Goal: Information Seeking & Learning: Understand process/instructions

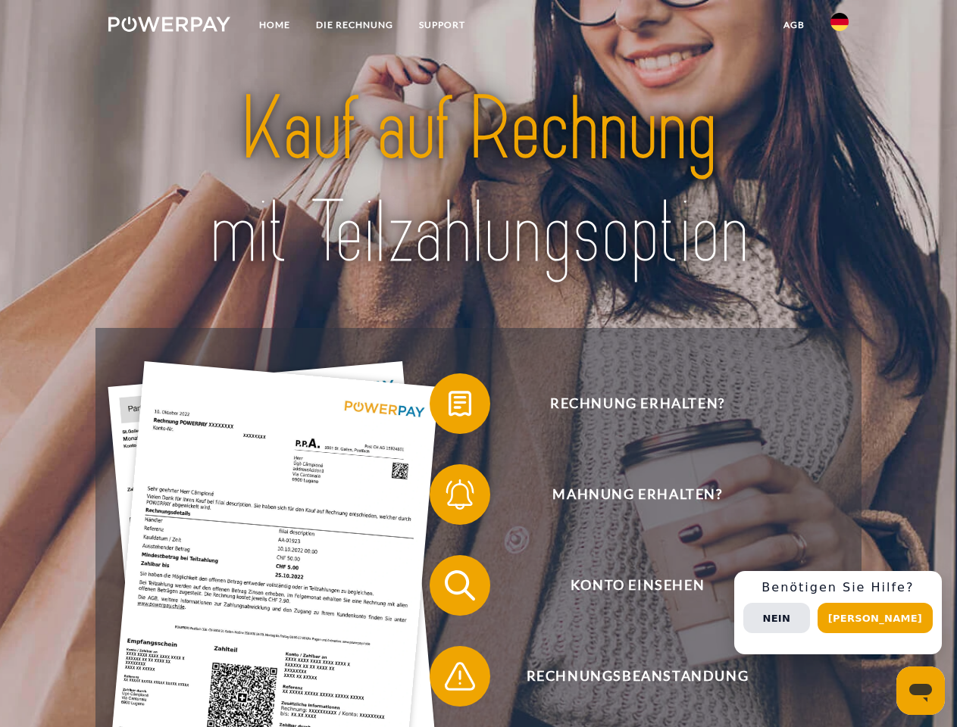
click at [169, 27] on img at bounding box center [169, 24] width 122 height 15
click at [839, 27] on img at bounding box center [839, 22] width 18 height 18
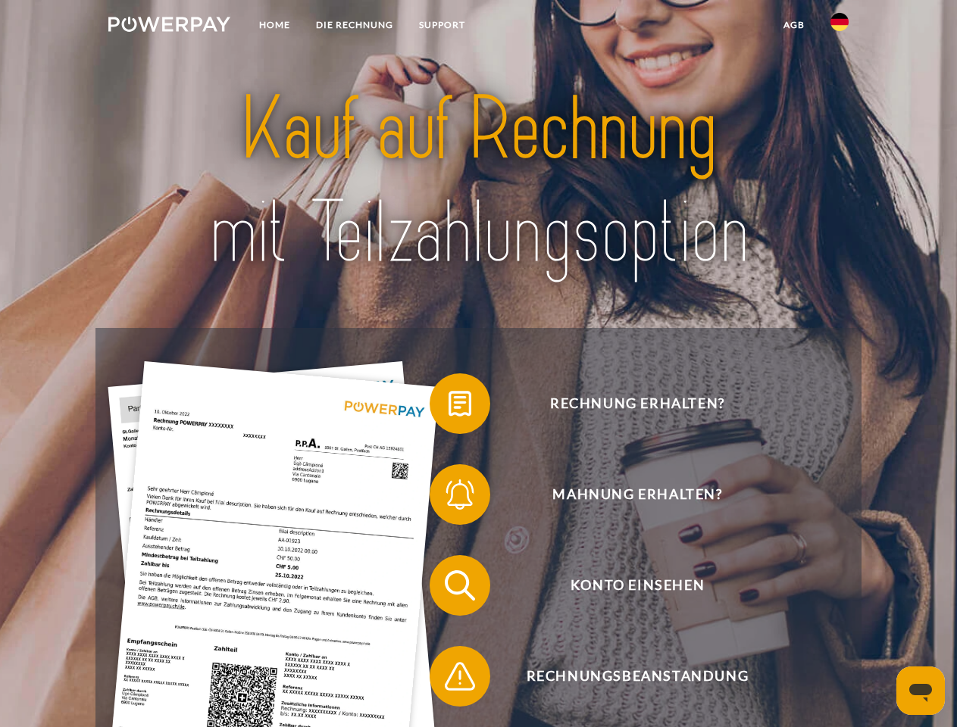
click at [793, 25] on link "agb" at bounding box center [794, 24] width 47 height 27
click at [449, 407] on span at bounding box center [437, 404] width 76 height 76
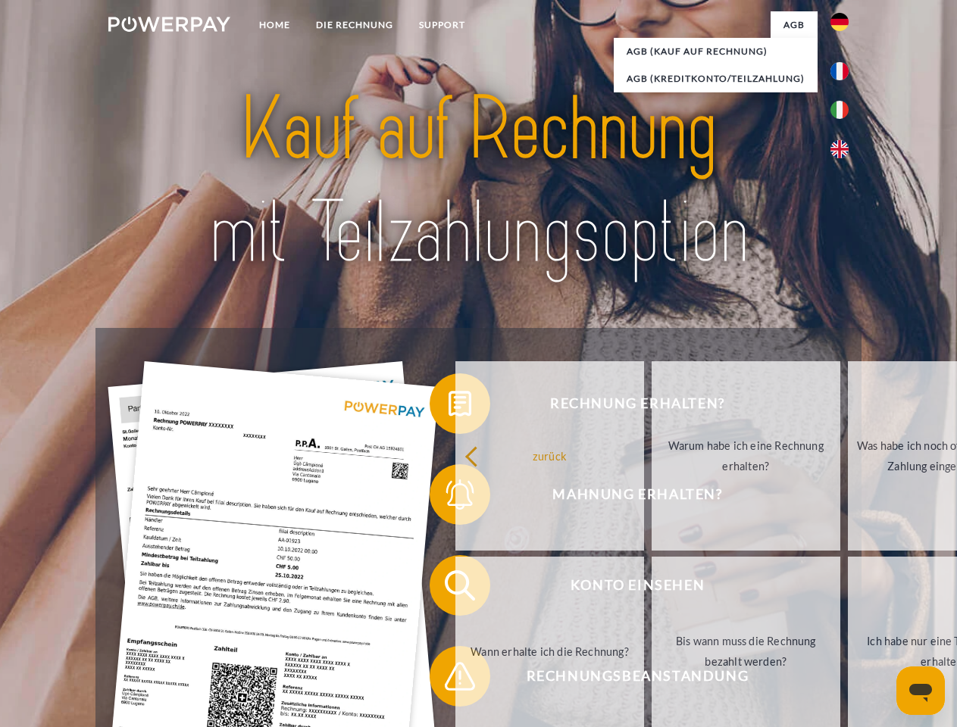
click at [449, 498] on div "Rechnung erhalten? Mahnung erhalten? Konto einsehen" at bounding box center [477, 631] width 765 height 606
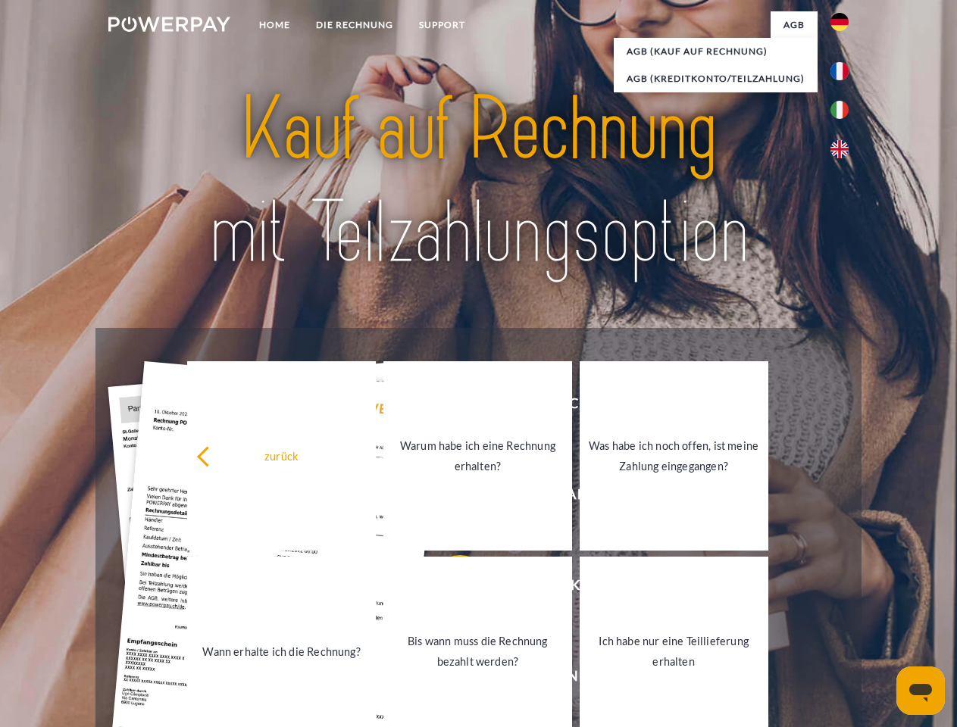
click at [449, 589] on link "Bis wann muss die Rechnung bezahlt werden?" at bounding box center [477, 651] width 189 height 189
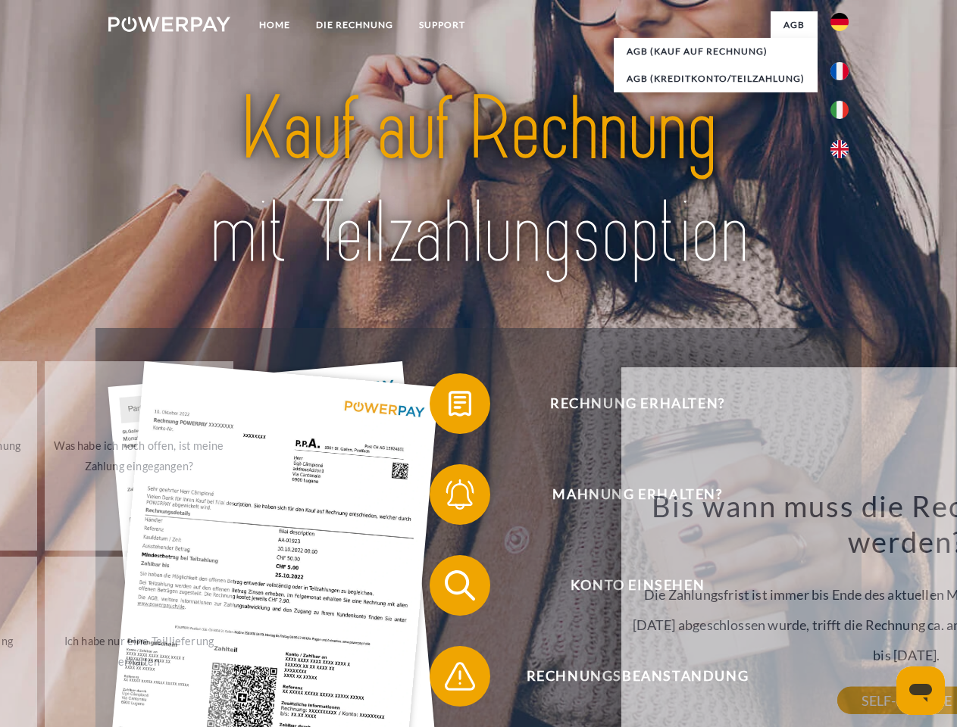
click at [449, 680] on span at bounding box center [437, 677] width 76 height 76
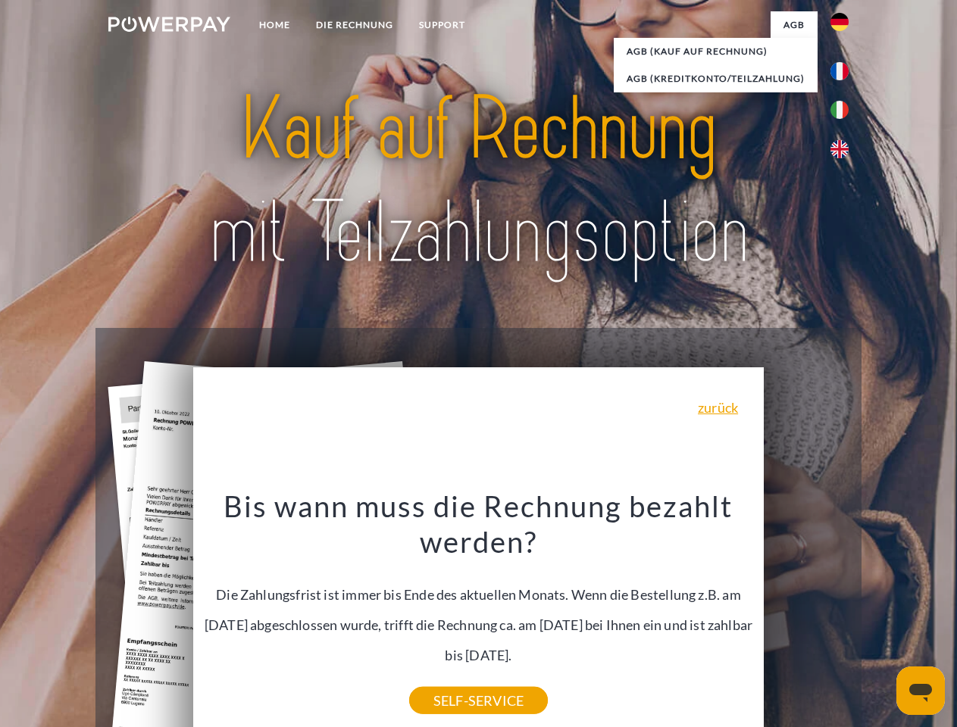
click at [843, 613] on div "Rechnung erhalten? Mahnung erhalten? Konto einsehen" at bounding box center [477, 631] width 765 height 606
click at [806, 616] on span "Konto einsehen" at bounding box center [637, 585] width 371 height 61
click at [880, 618] on header "Home DIE RECHNUNG SUPPORT" at bounding box center [478, 523] width 957 height 1046
